Goal: Transaction & Acquisition: Purchase product/service

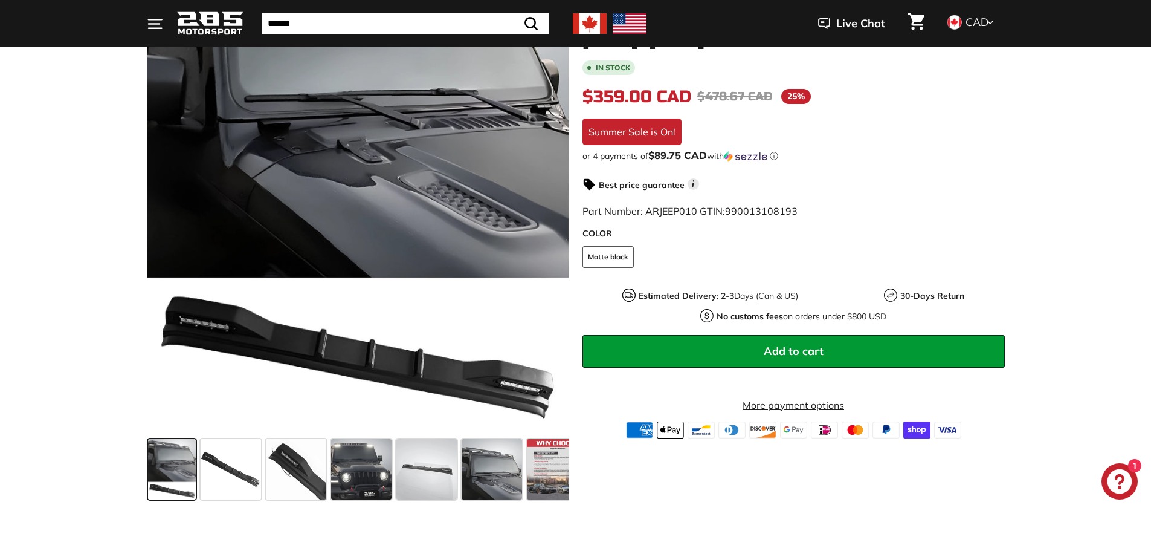
scroll to position [363, 0]
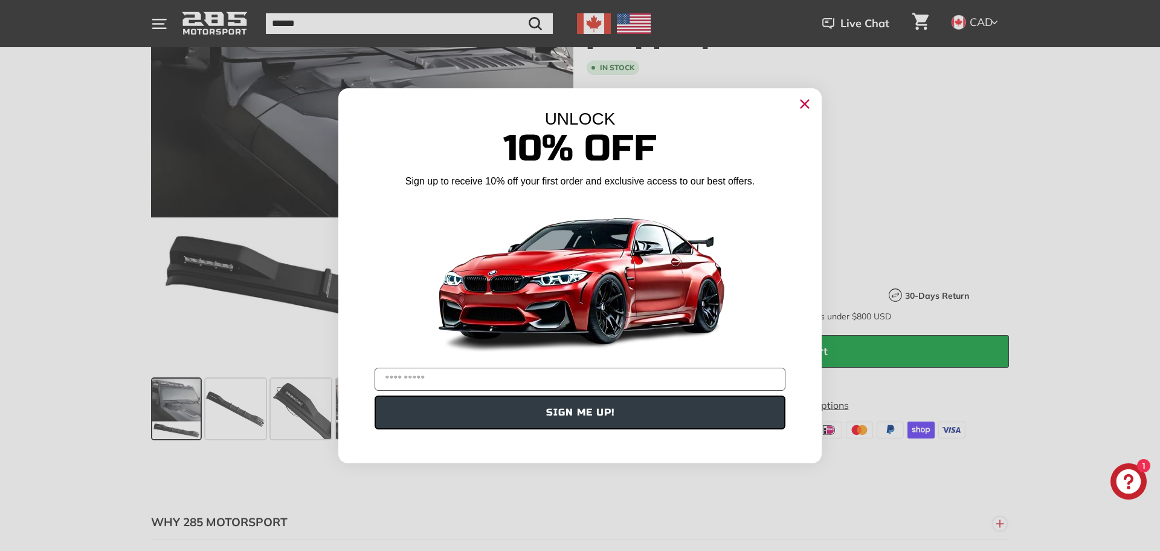
click at [804, 107] on circle "Close dialog" at bounding box center [805, 103] width 18 height 18
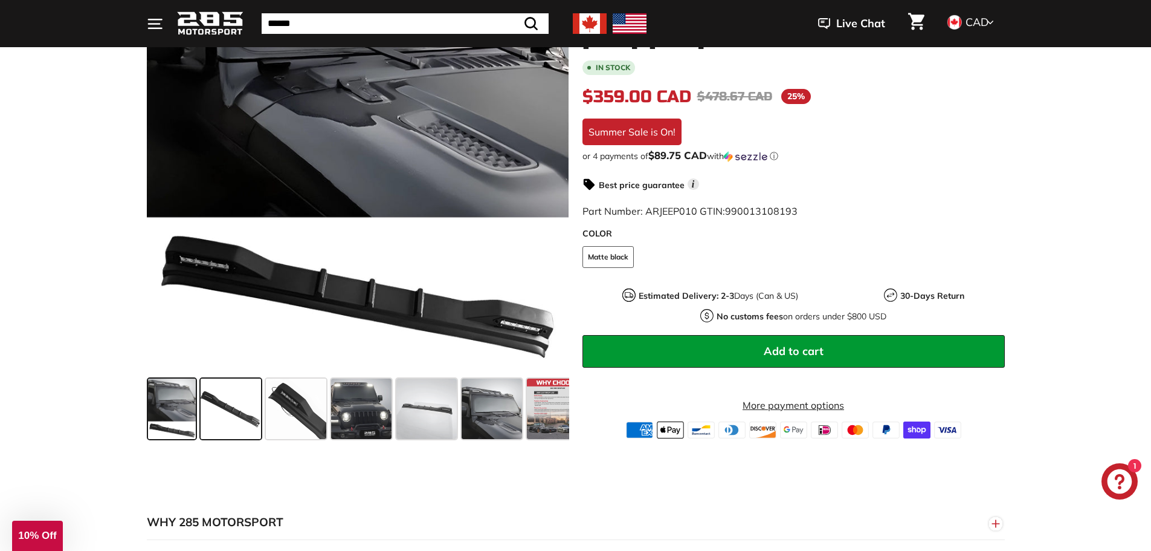
click at [224, 410] on span at bounding box center [231, 408] width 60 height 60
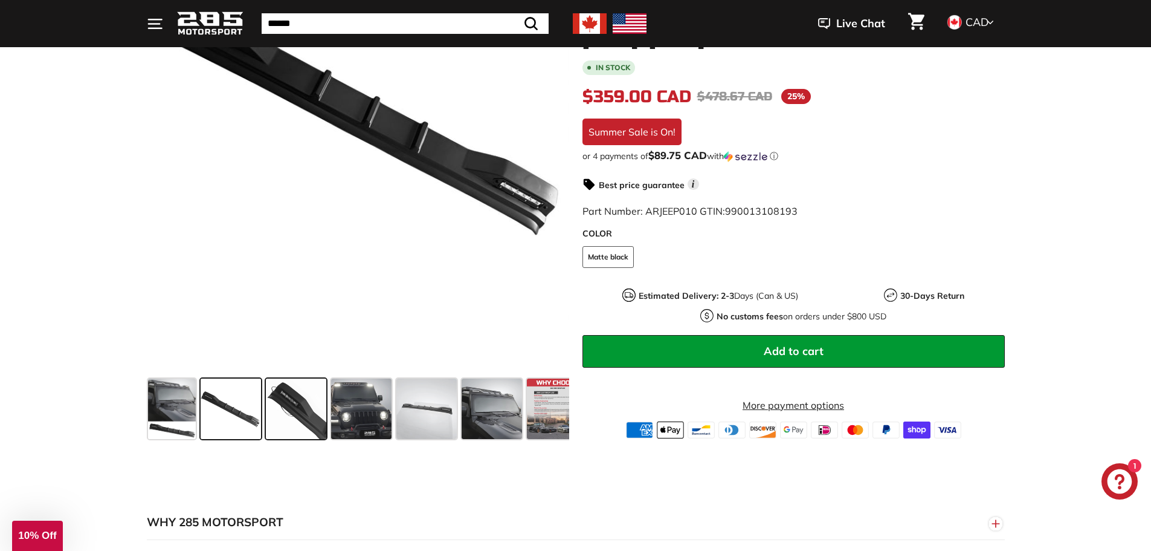
click at [293, 412] on span at bounding box center [296, 408] width 60 height 60
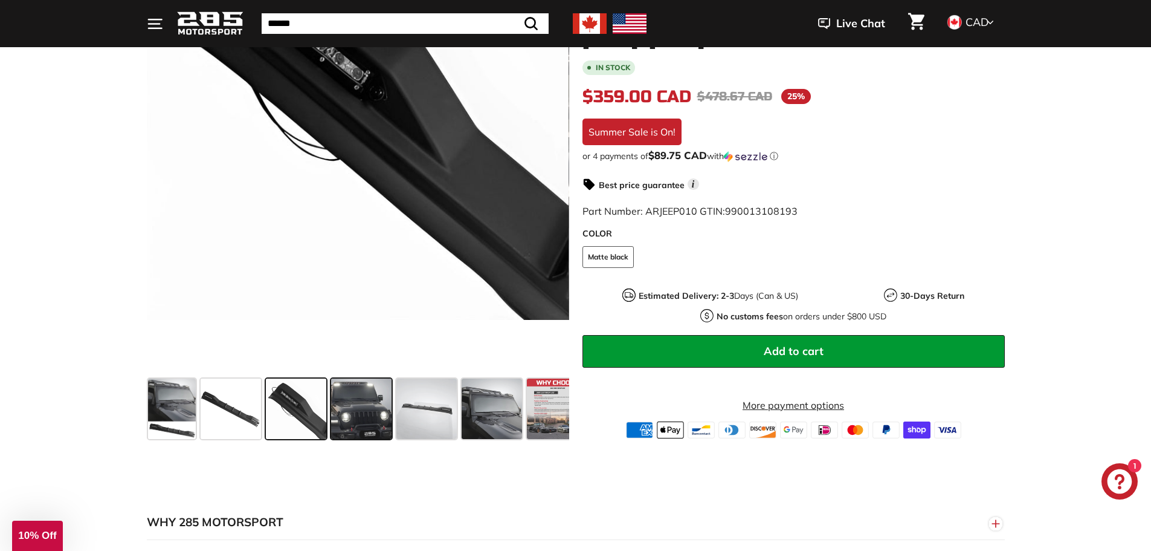
click at [352, 412] on span at bounding box center [361, 408] width 60 height 60
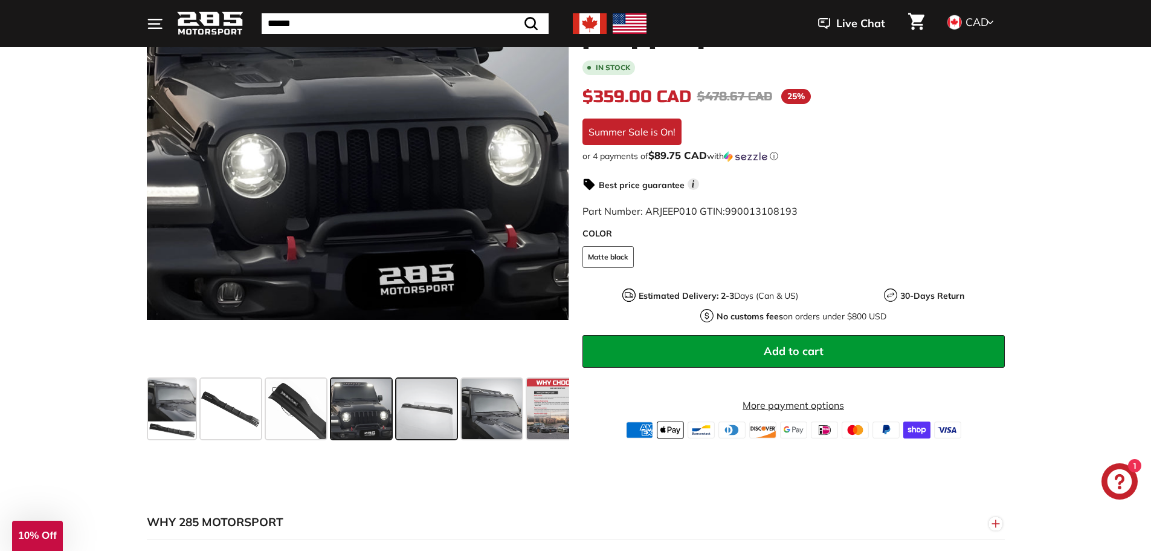
click at [445, 407] on span at bounding box center [426, 408] width 60 height 60
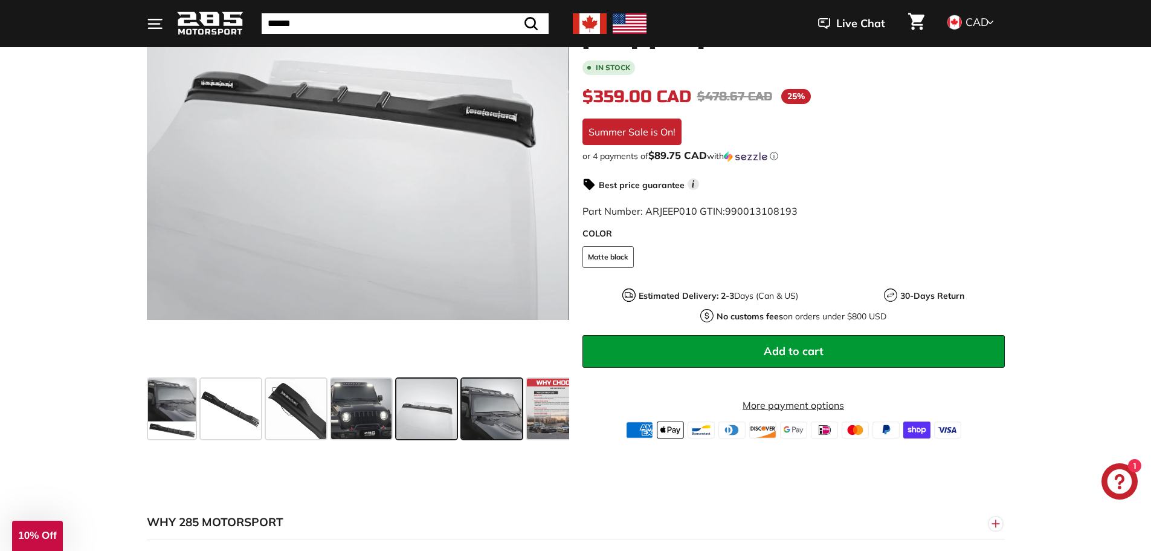
click at [490, 410] on span at bounding box center [492, 408] width 60 height 60
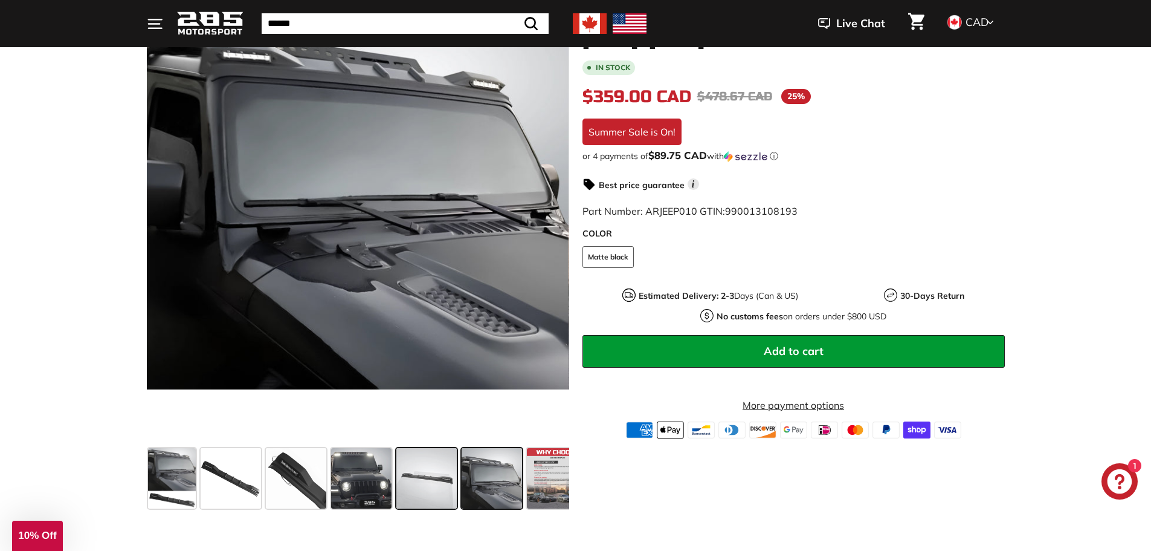
scroll to position [242, 0]
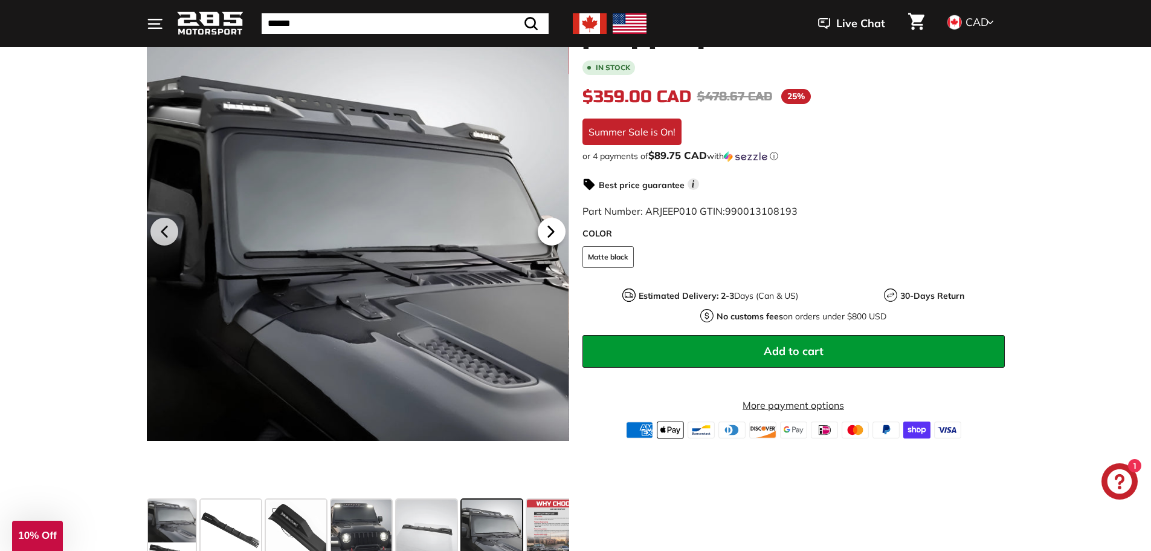
click at [551, 231] on icon at bounding box center [550, 232] width 5 height 10
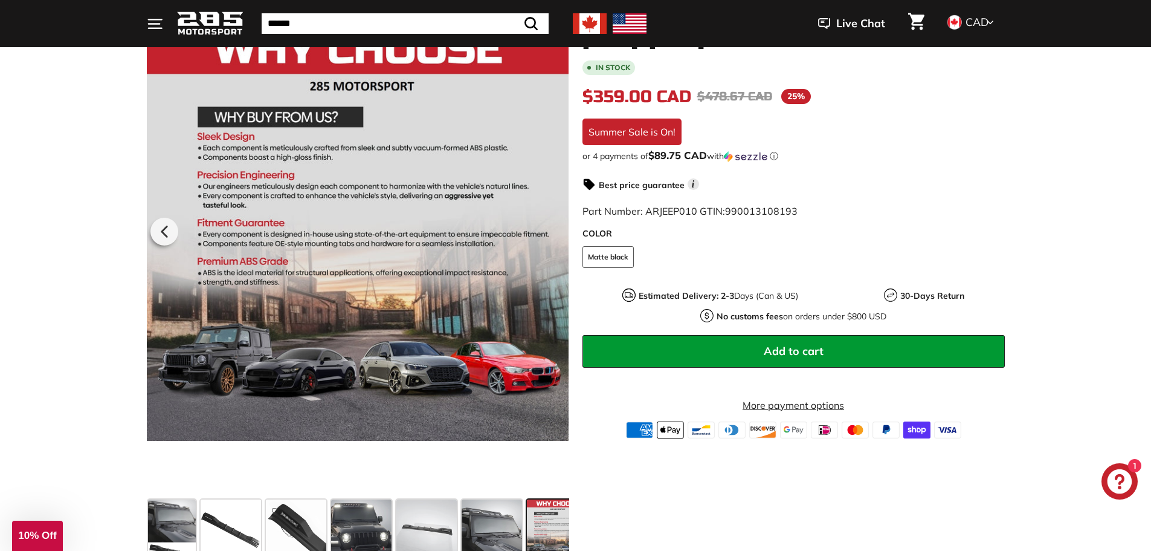
scroll to position [0, 21]
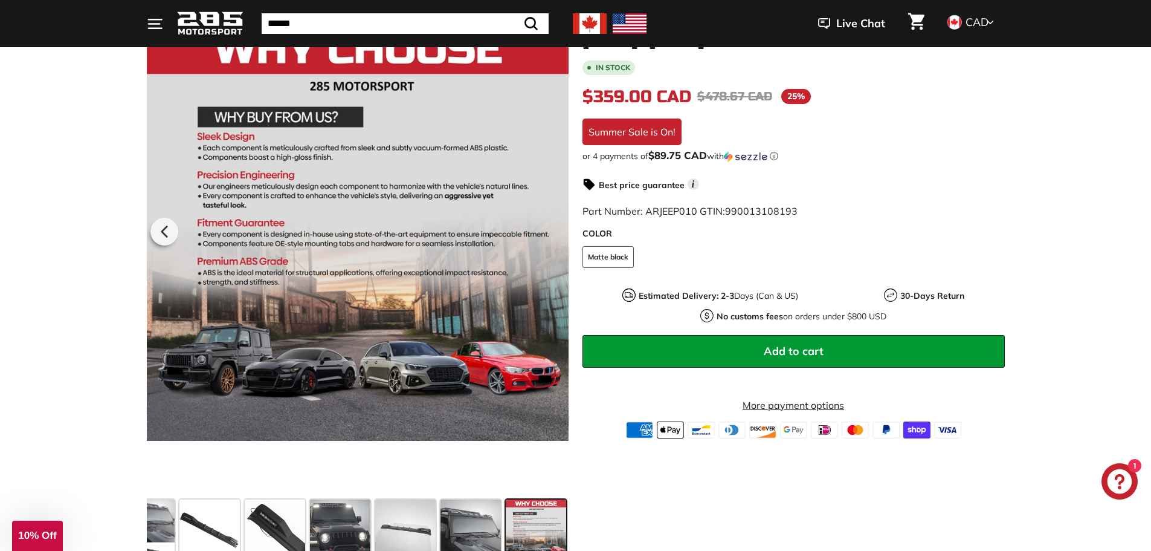
click at [551, 231] on div at bounding box center [357, 229] width 422 height 529
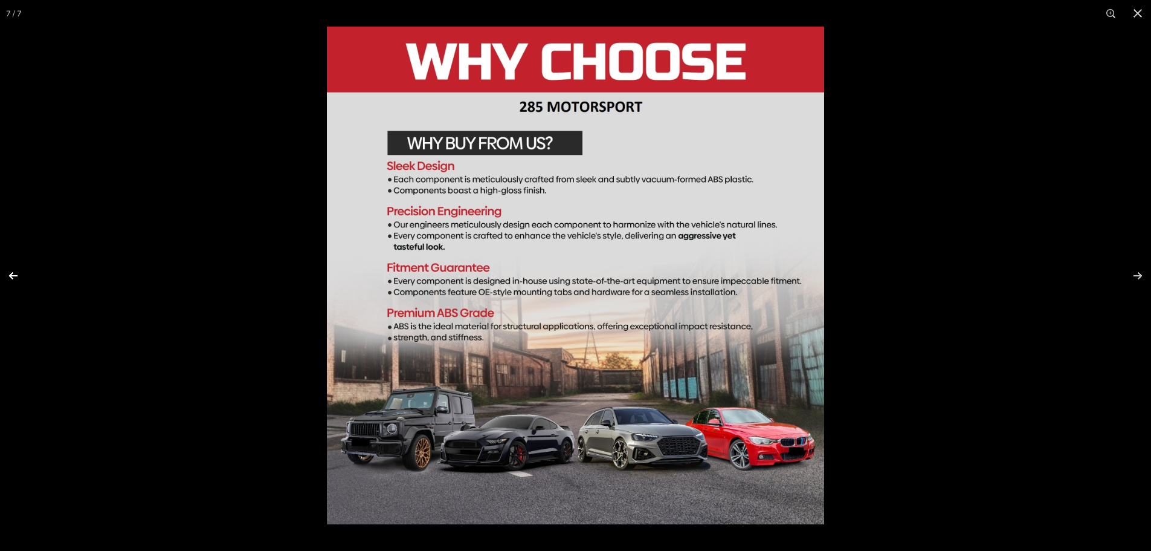
click at [16, 274] on button at bounding box center [21, 275] width 42 height 60
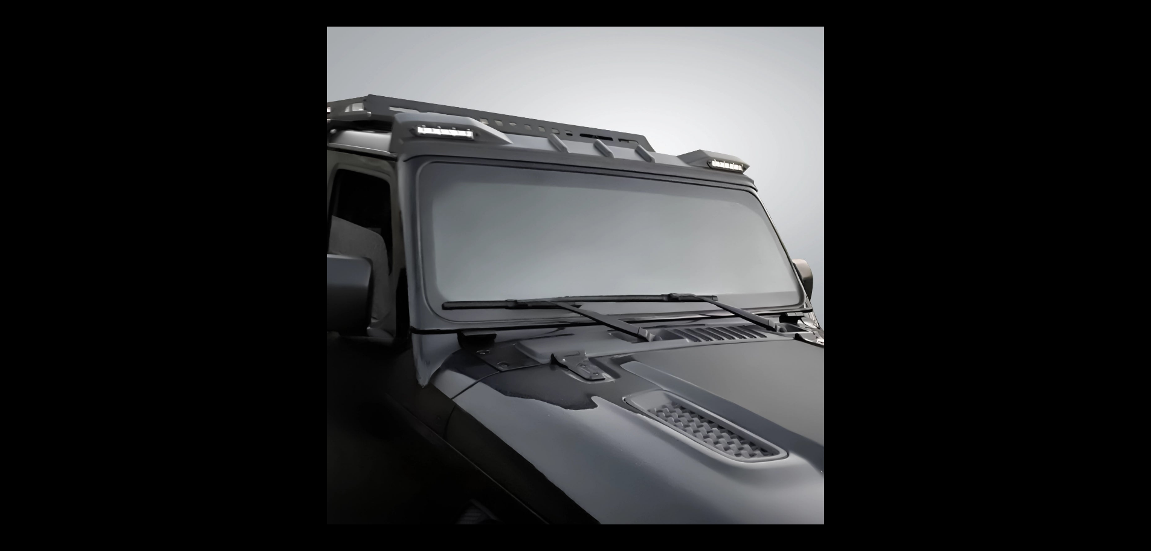
click at [16, 274] on button at bounding box center [21, 275] width 42 height 60
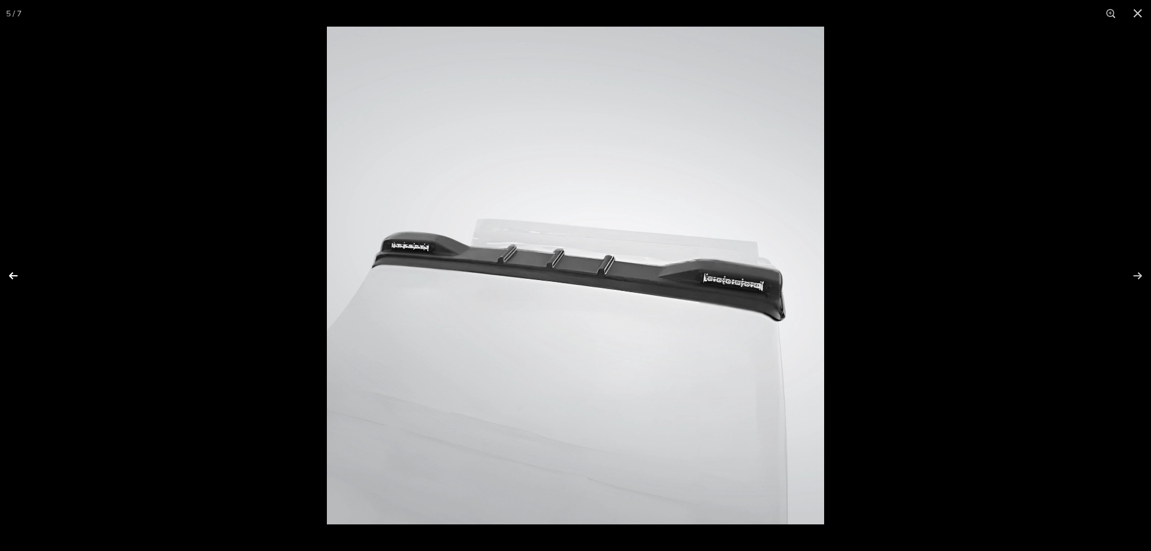
click at [13, 277] on button at bounding box center [21, 275] width 42 height 60
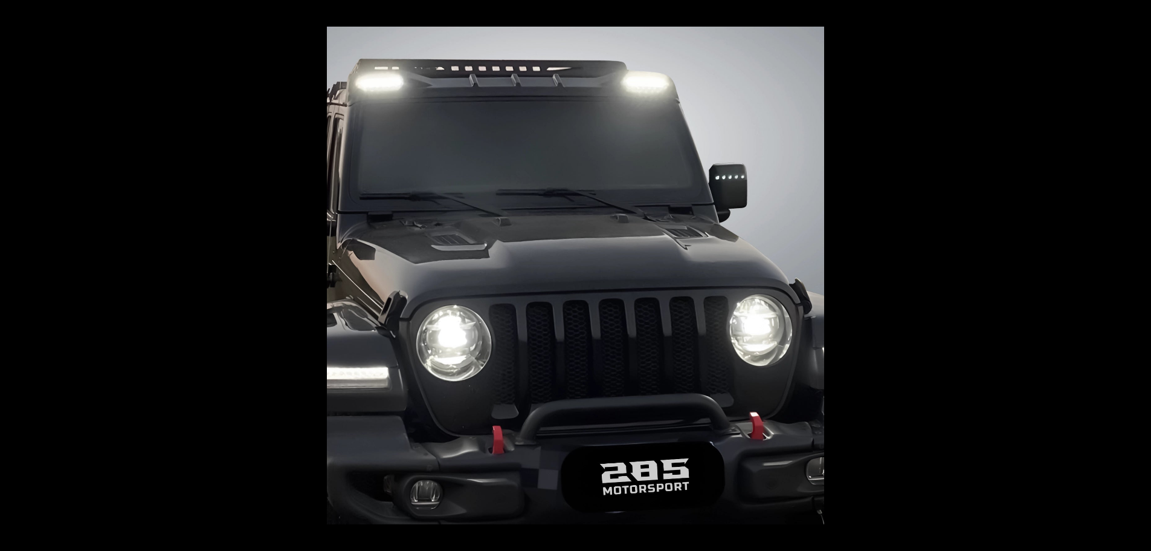
click at [13, 277] on button at bounding box center [21, 275] width 42 height 60
